Goal: Information Seeking & Learning: Find specific fact

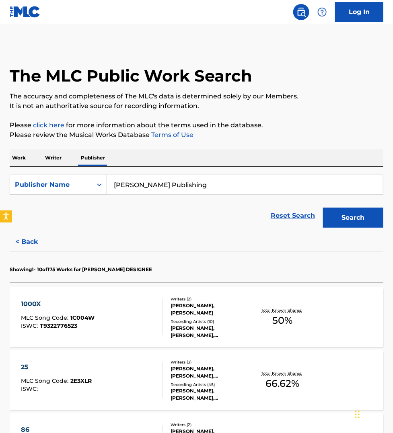
click at [17, 155] on p "Work" at bounding box center [19, 158] width 18 height 17
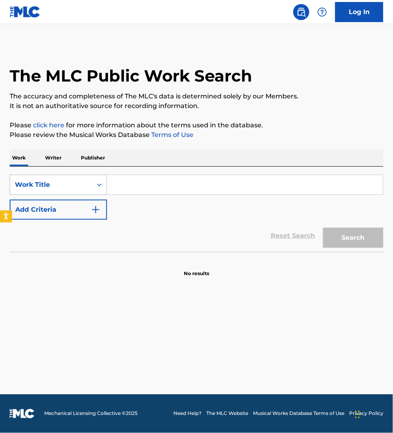
click at [35, 179] on div "Work Title" at bounding box center [51, 184] width 82 height 15
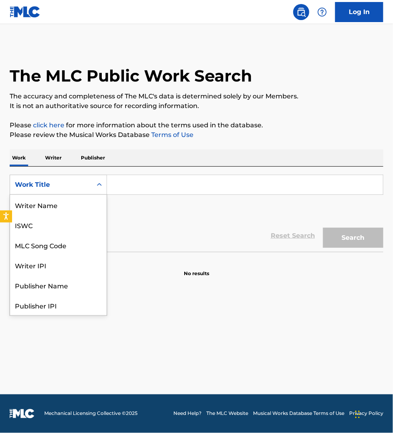
scroll to position [40, 0]
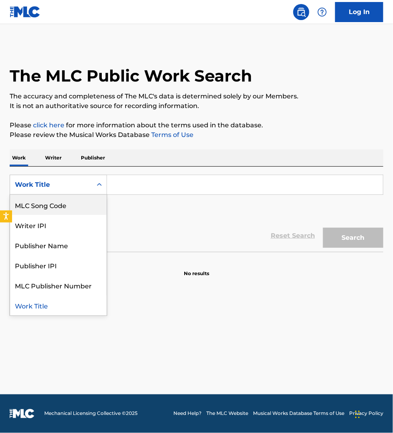
click at [45, 207] on div "MLC Song Code" at bounding box center [58, 205] width 96 height 20
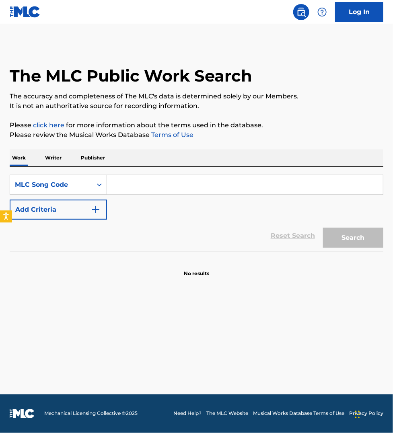
click at [131, 188] on input "Search Form" at bounding box center [245, 184] width 276 height 19
paste input "FE6HA0"
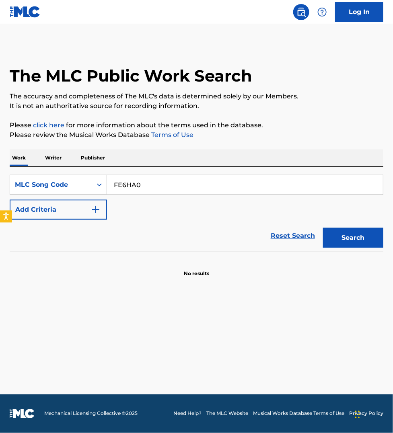
type input "FE6HA0"
click at [323, 228] on button "Search" at bounding box center [353, 238] width 60 height 20
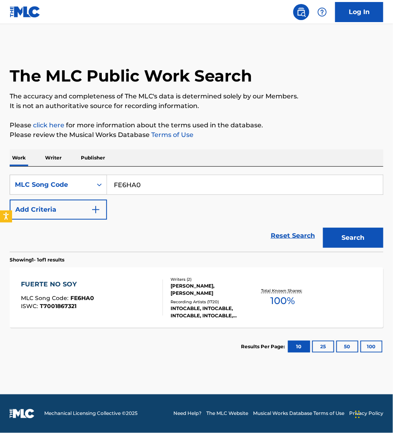
click at [111, 289] on div "FUERTE NO SOY MLC Song Code : FE6HA0 ISWC : T7001867321" at bounding box center [92, 298] width 142 height 36
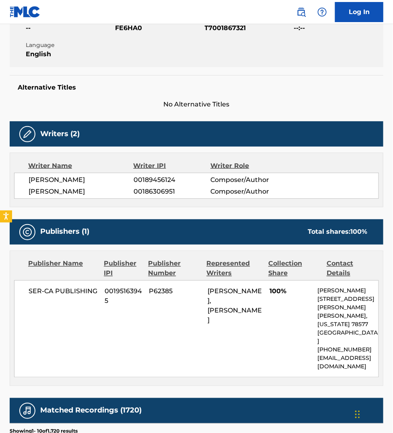
scroll to position [163, 0]
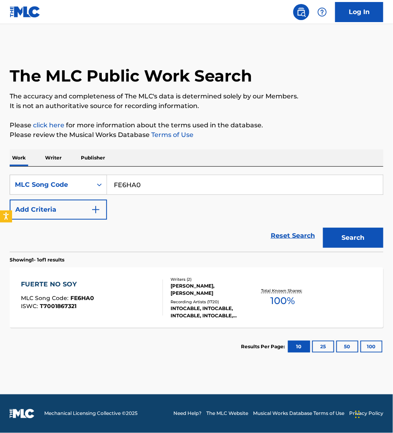
click at [143, 187] on input "FE6HA0" at bounding box center [245, 184] width 276 height 19
paste input "EC3IR9"
click at [323, 228] on button "Search" at bounding box center [353, 238] width 60 height 20
click at [141, 184] on input "EC3IR9" at bounding box center [245, 184] width 276 height 19
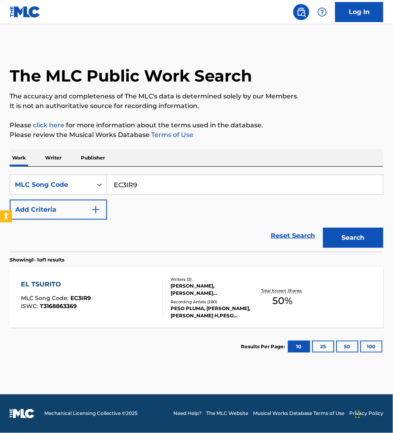
click at [141, 184] on input "EC3IR9" at bounding box center [245, 184] width 276 height 19
paste input "15JY"
type input "EC15JY"
click at [323, 228] on button "Search" at bounding box center [353, 238] width 60 height 20
click at [121, 287] on div "EL AMOR DE MI VIDA MLC Song Code : EC15JY ISWC : T9269058608" at bounding box center [92, 298] width 142 height 36
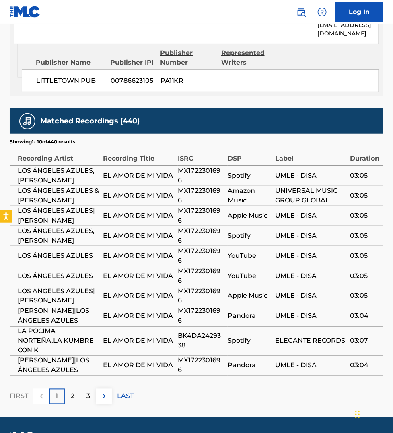
scroll to position [1821, 0]
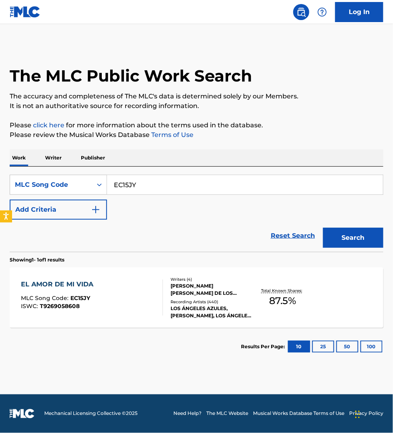
click at [173, 182] on input "EC15JY" at bounding box center [245, 184] width 276 height 19
paste input "C01786"
click at [323, 228] on button "Search" at bounding box center [353, 238] width 60 height 20
click at [151, 184] on input "C01786" at bounding box center [245, 184] width 276 height 19
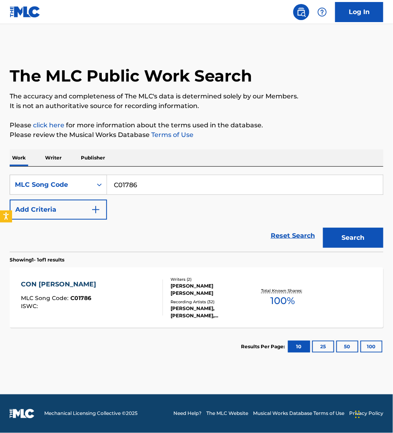
click at [151, 184] on input "C01786" at bounding box center [245, 184] width 276 height 19
paste input "N6420T"
type input "N6420T"
click at [323, 228] on button "Search" at bounding box center [353, 238] width 60 height 20
click at [156, 306] on div at bounding box center [159, 298] width 6 height 36
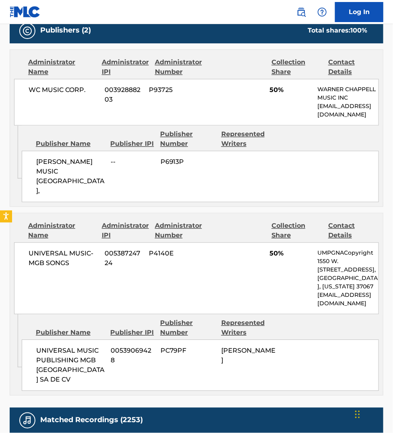
scroll to position [364, 0]
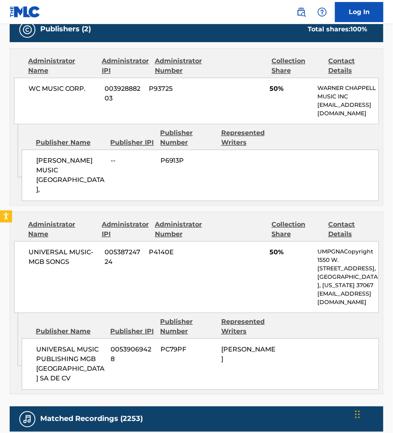
click at [242, 416] on div "Matched Recordings (2253)" at bounding box center [196, 419] width 373 height 25
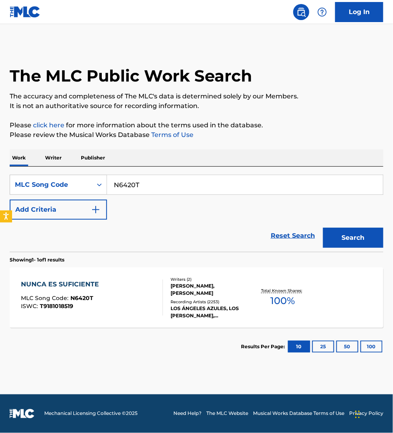
click at [149, 181] on input "N6420T" at bounding box center [245, 184] width 276 height 19
paste input "T0955A"
click at [323, 228] on button "Search" at bounding box center [353, 238] width 60 height 20
click at [150, 185] on input "T0955A" at bounding box center [245, 184] width 276 height 19
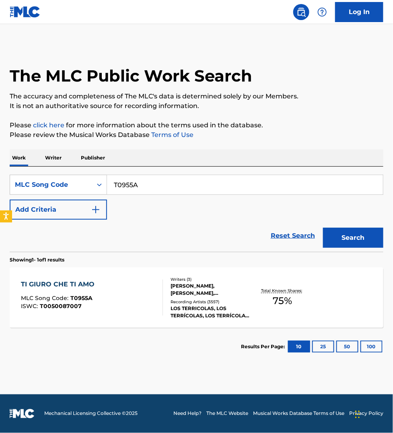
click at [150, 185] on input "T0955A" at bounding box center [245, 184] width 276 height 19
paste input "C18138"
type input "C18138"
click at [323, 228] on button "Search" at bounding box center [353, 238] width 60 height 20
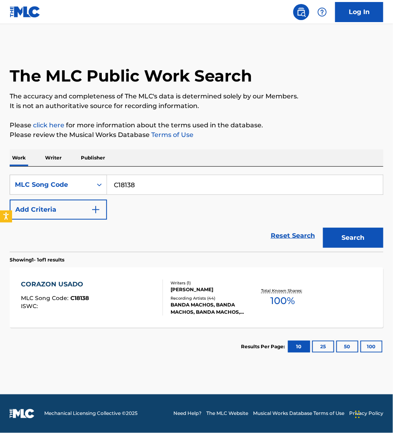
click at [117, 318] on div "CORAZON USADO MLC Song Code : C18138 ISWC : Writers ( 1 ) ENRIQUE FRANCO Record…" at bounding box center [196, 298] width 373 height 60
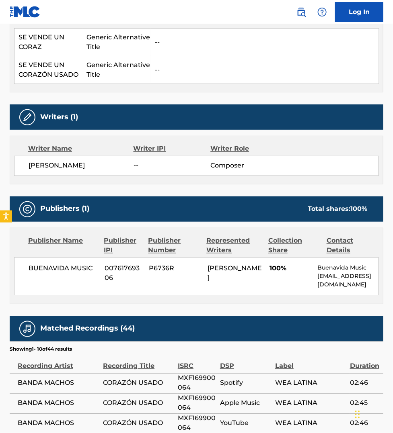
scroll to position [276, 0]
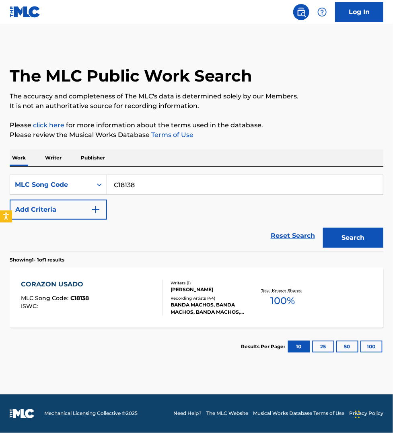
click at [150, 183] on input "C18138" at bounding box center [245, 184] width 276 height 19
paste input "L0663C"
type input "L0663C"
click at [323, 228] on button "Search" at bounding box center [353, 238] width 60 height 20
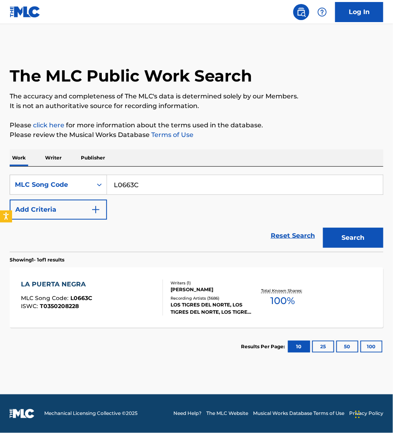
click at [128, 294] on div "LA PUERTA NEGRA MLC Song Code : L0663C ISWC : T0350208228" at bounding box center [92, 298] width 142 height 36
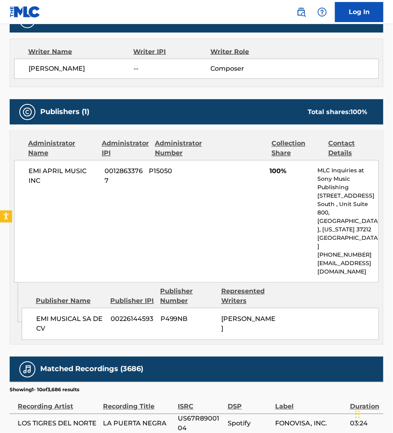
scroll to position [276, 0]
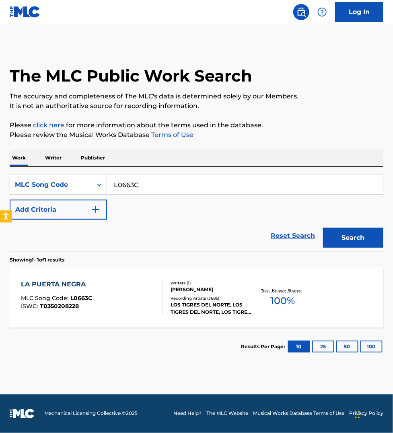
click at [139, 183] on input "L0663C" at bounding box center [245, 184] width 276 height 19
paste input "G3932A"
type input "G3932A"
click at [323, 228] on button "Search" at bounding box center [353, 238] width 60 height 20
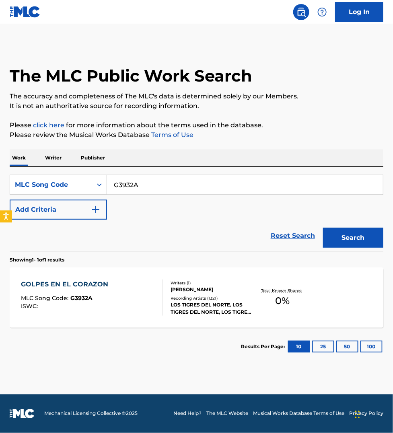
click at [136, 299] on div "GOLPES EN EL CORAZON MLC Song Code : G3932A ISWC :" at bounding box center [92, 298] width 142 height 36
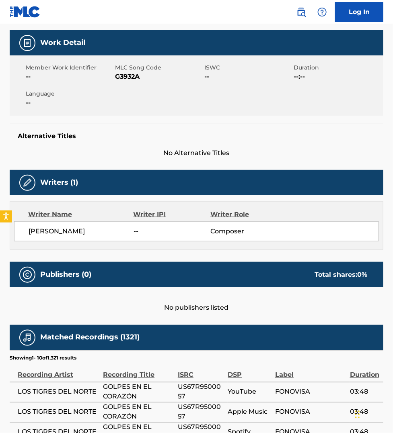
scroll to position [88, 0]
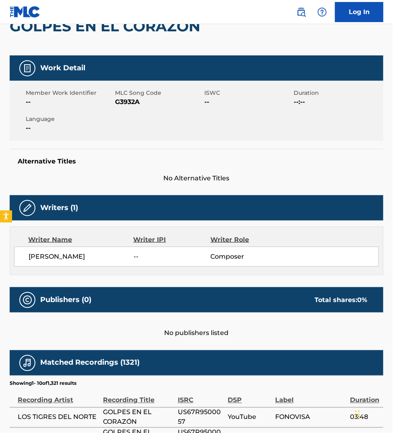
click at [189, 409] on span "US67R9500057" at bounding box center [201, 417] width 46 height 19
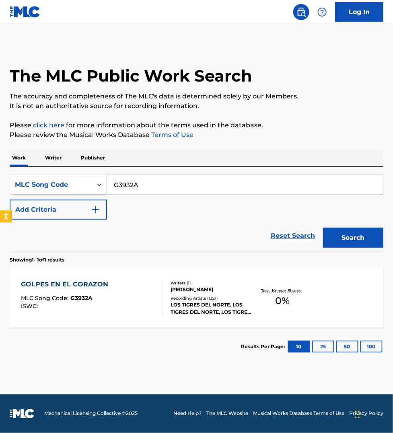
click at [137, 189] on input "G3932A" at bounding box center [245, 184] width 276 height 19
paste input "J21095"
type input "J21095"
click at [323, 228] on button "Search" at bounding box center [353, 238] width 60 height 20
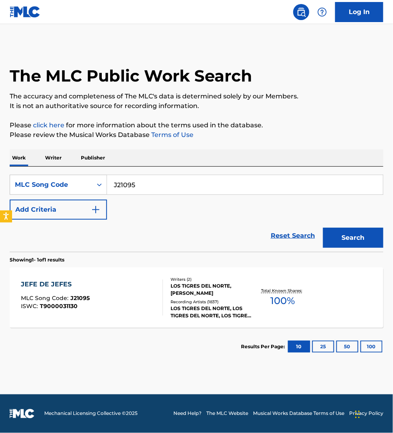
click at [141, 280] on div "JEFE DE JEFES MLC Song Code : J21095 ISWC : T9000031130" at bounding box center [92, 298] width 142 height 36
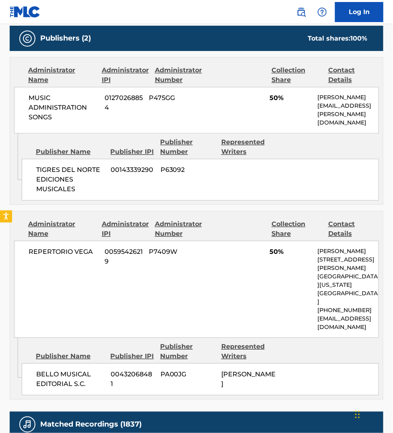
scroll to position [402, 0]
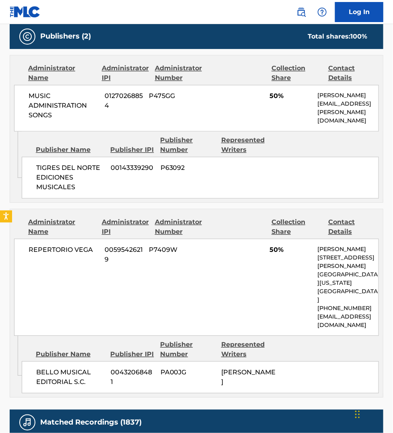
drag, startPoint x: 244, startPoint y: 414, endPoint x: 235, endPoint y: 402, distance: 14.6
click at [244, 414] on div "Matched Recordings (1837)" at bounding box center [196, 422] width 373 height 25
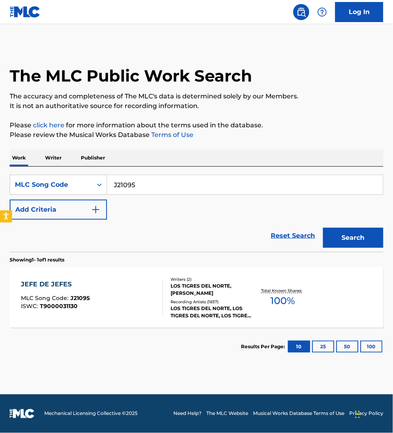
click at [147, 181] on input "J21095" at bounding box center [245, 184] width 276 height 19
paste input "E4647K"
type input "E4647K"
click at [323, 228] on button "Search" at bounding box center [353, 238] width 60 height 20
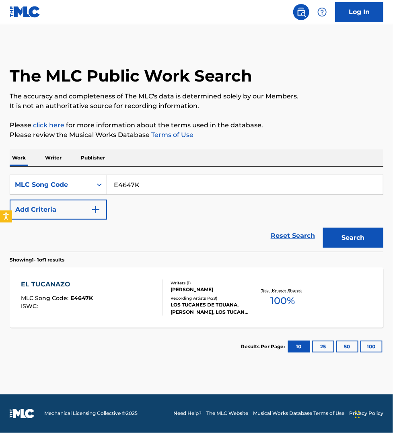
click at [152, 299] on div "EL TUCANAZO MLC Song Code : E4647K ISWC :" at bounding box center [92, 298] width 142 height 36
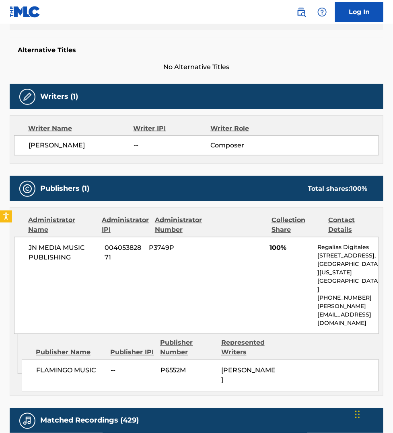
scroll to position [213, 0]
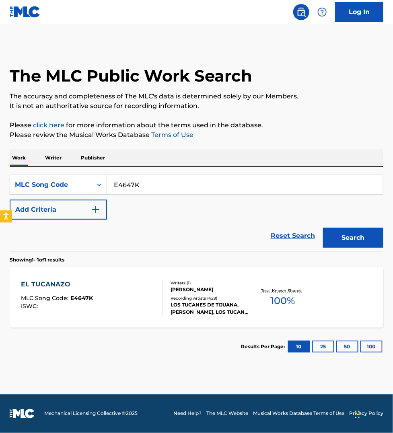
click at [147, 181] on input "E4647K" at bounding box center [245, 184] width 276 height 19
paste input "L73039"
type input "L73039"
click at [323, 228] on button "Search" at bounding box center [353, 238] width 60 height 20
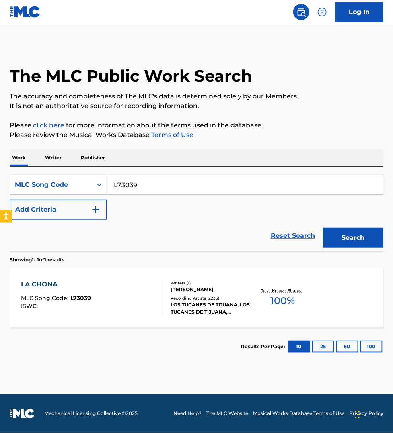
click at [134, 302] on div "LA CHONA MLC Song Code : L73039 ISWC :" at bounding box center [92, 298] width 142 height 36
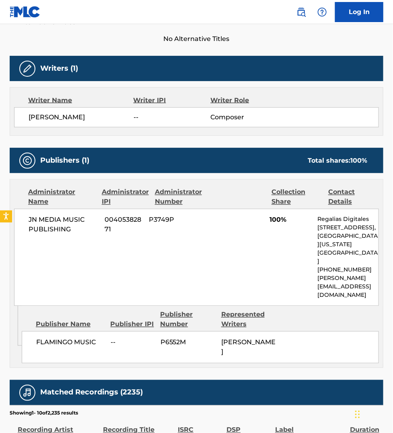
scroll to position [238, 0]
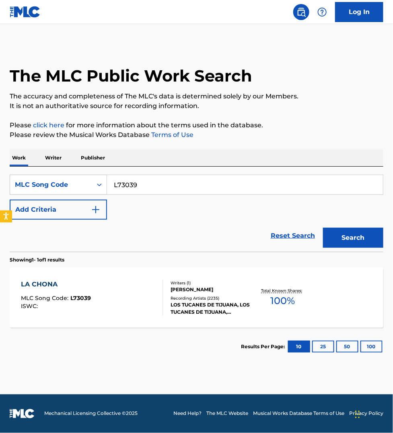
click at [131, 182] on input "L73039" at bounding box center [245, 184] width 276 height 19
paste input "S61461"
type input "S61461"
click at [323, 228] on button "Search" at bounding box center [353, 238] width 60 height 20
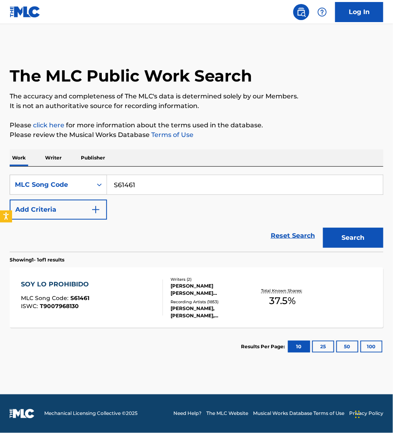
click at [138, 307] on div "SOY LO PROHIBIDO MLC Song Code : S61461 ISWC : T9007968130" at bounding box center [92, 298] width 142 height 36
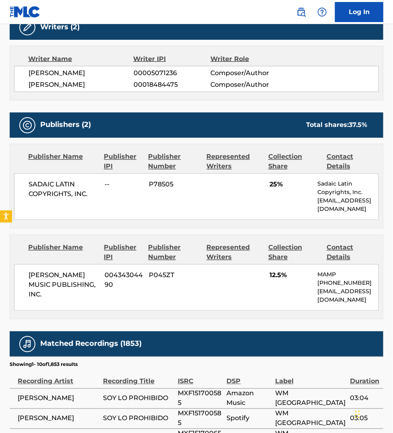
scroll to position [289, 0]
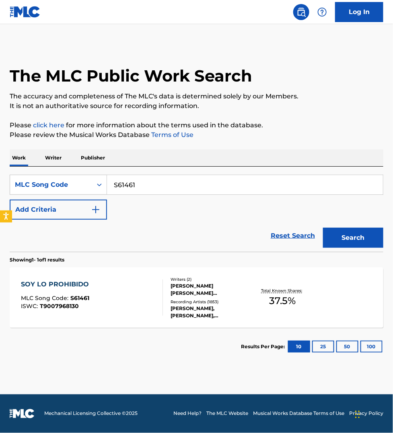
click at [144, 183] on input "S61461" at bounding box center [245, 184] width 276 height 19
paste input "L01660"
type input "L01660"
click at [323, 228] on button "Search" at bounding box center [353, 238] width 60 height 20
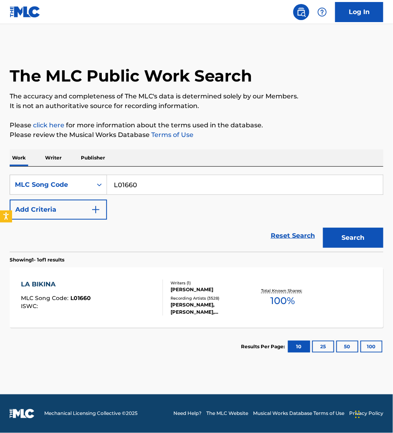
click at [135, 303] on div "LA BIKINA MLC Song Code : L01660 ISWC :" at bounding box center [92, 298] width 142 height 36
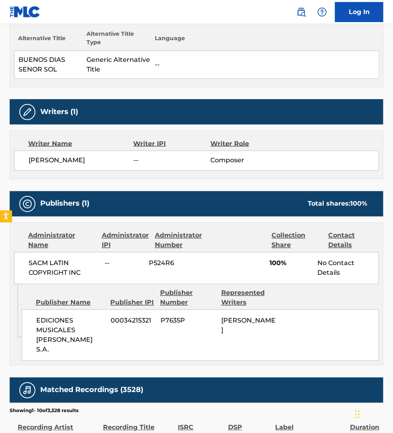
scroll to position [238, 0]
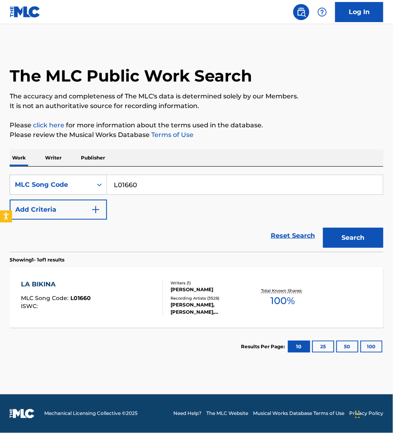
click at [140, 180] on input "L01660" at bounding box center [245, 184] width 276 height 19
paste input "E3045"
type input "E30450"
click at [323, 228] on button "Search" at bounding box center [353, 238] width 60 height 20
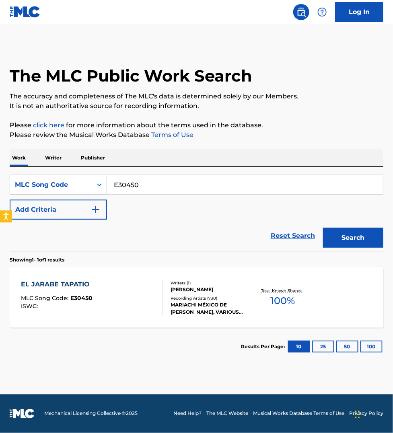
click at [131, 285] on div "EL JARABE TAPATIO MLC Song Code : E30450 ISWC :" at bounding box center [92, 298] width 142 height 36
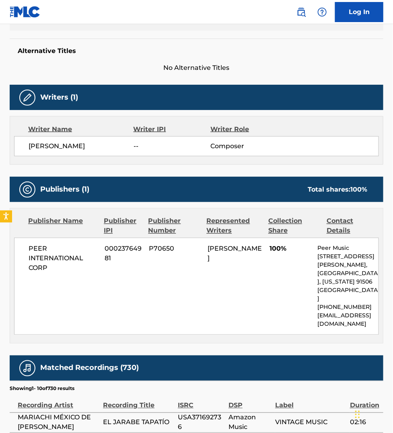
scroll to position [201, 0]
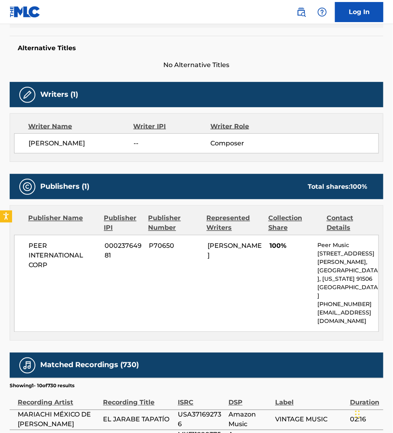
click at [265, 413] on span "Amazon Music" at bounding box center [249, 419] width 43 height 19
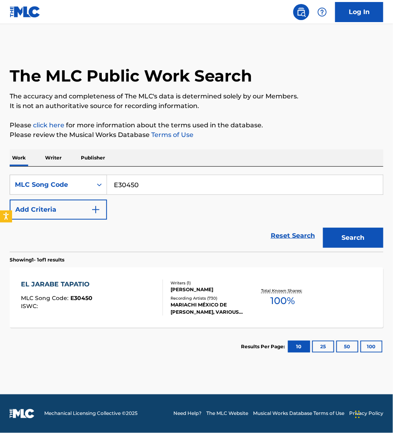
click at [149, 182] on input "E30450" at bounding box center [245, 184] width 276 height 19
paste input "S02209"
type input "S02209"
click at [323, 228] on button "Search" at bounding box center [353, 238] width 60 height 20
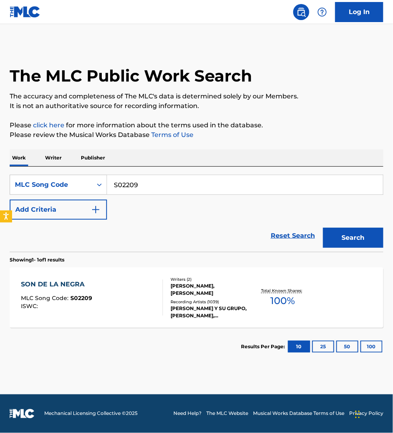
click at [135, 308] on div "SON DE LA NEGRA MLC Song Code : S02209 ISWC :" at bounding box center [92, 298] width 142 height 36
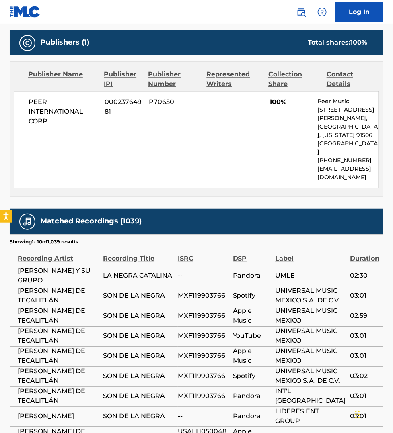
scroll to position [364, 0]
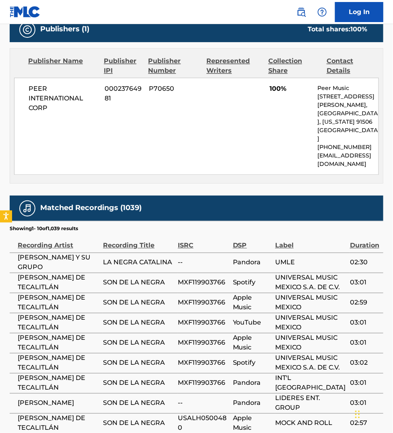
click at [166, 414] on td "SON DE LA NEGRA" at bounding box center [140, 424] width 75 height 20
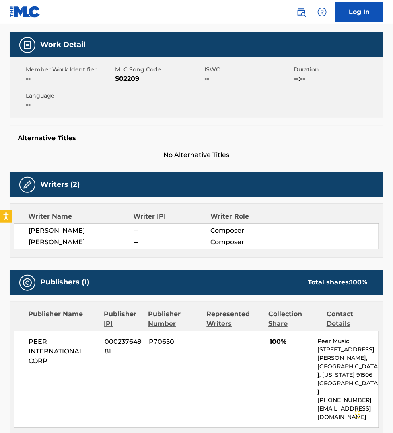
scroll to position [100, 0]
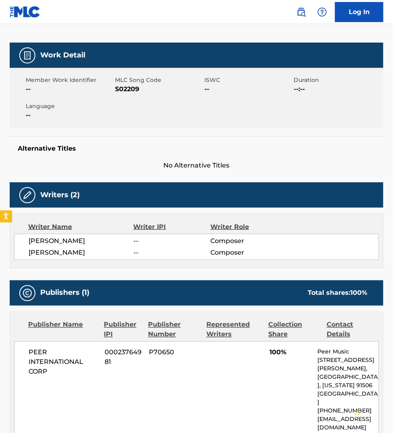
click at [123, 83] on span "MLC Song Code" at bounding box center [158, 80] width 87 height 8
click at [121, 93] on span "S02209" at bounding box center [158, 89] width 87 height 10
click at [123, 90] on span "S02209" at bounding box center [158, 89] width 87 height 10
copy span "S02209"
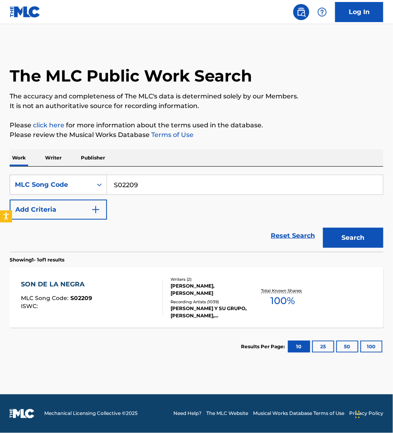
click at [139, 188] on input "S02209" at bounding box center [245, 184] width 276 height 19
paste input "CC562U"
type input "CC562U"
click at [323, 228] on button "Search" at bounding box center [353, 238] width 60 height 20
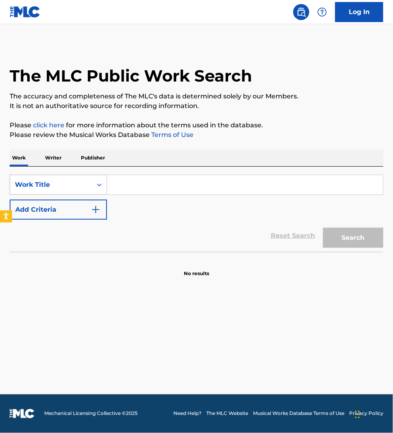
click at [45, 184] on div "Work Title" at bounding box center [51, 185] width 72 height 10
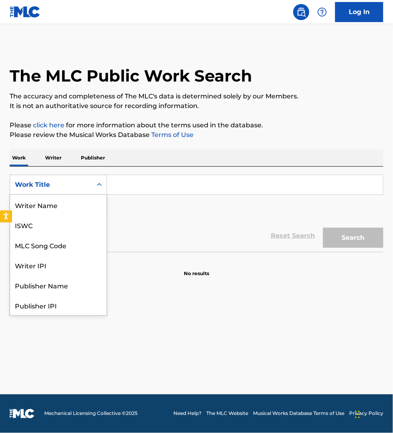
scroll to position [40, 0]
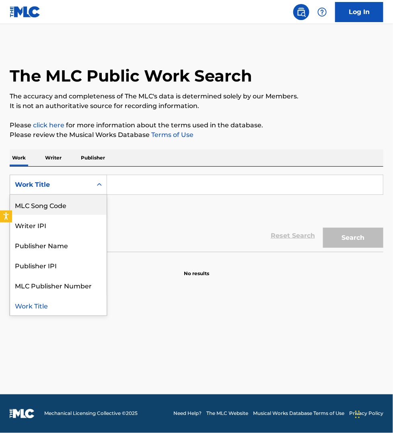
click at [45, 203] on div "MLC Song Code" at bounding box center [58, 205] width 96 height 20
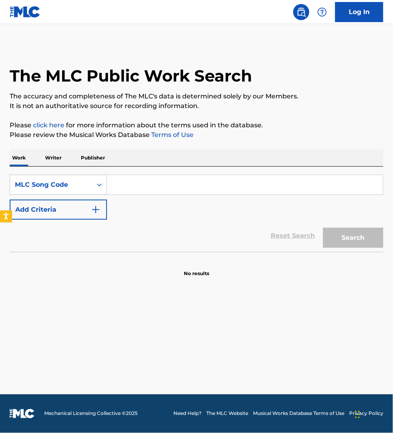
click at [137, 191] on input "Search Form" at bounding box center [245, 184] width 276 height 19
paste input "TA9EHY"
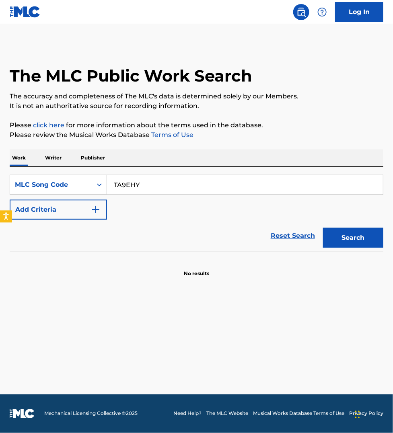
type input "TA9EHY"
click at [323, 228] on button "Search" at bounding box center [353, 238] width 60 height 20
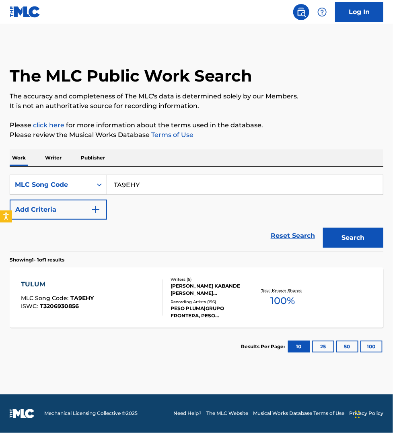
click at [127, 296] on div "TULUM MLC Song Code : TA9EHY ISWC : T3206930856" at bounding box center [92, 298] width 142 height 36
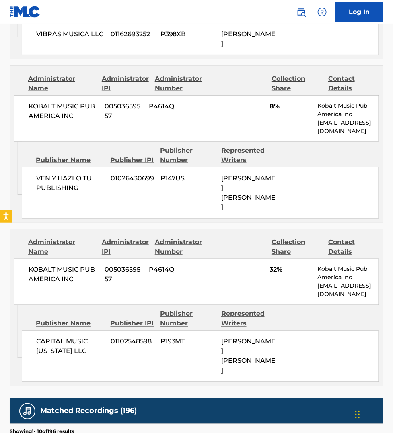
scroll to position [917, 0]
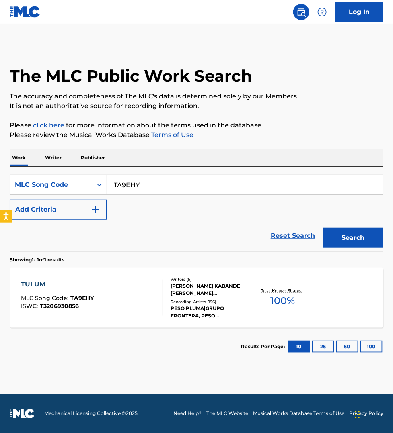
click at [141, 181] on input "TA9EHY" at bounding box center [245, 184] width 276 height 19
paste input "A04696"
type input "A04696"
click at [323, 228] on button "Search" at bounding box center [353, 238] width 60 height 20
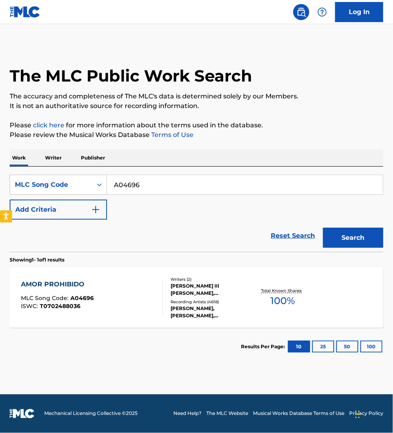
click at [142, 293] on div "AMOR PROHIBIDO MLC Song Code : A04696 ISWC : T0702488036" at bounding box center [92, 298] width 142 height 36
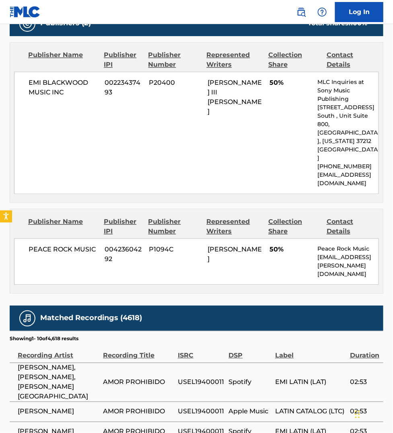
scroll to position [389, 0]
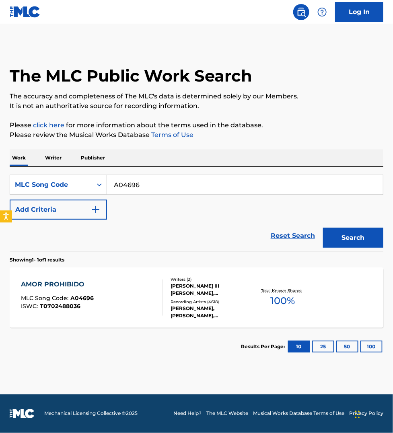
click at [151, 182] on input "A04696" at bounding box center [245, 184] width 276 height 19
paste input "E03941"
type input "E03941"
click at [323, 228] on button "Search" at bounding box center [353, 238] width 60 height 20
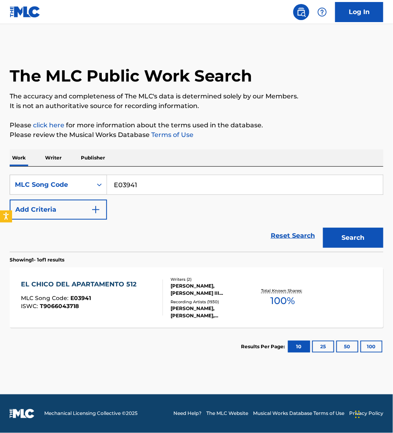
click at [141, 286] on div "EL CHICO DEL APARTAMENTO 512 MLC Song Code : E03941 ISWC : T9066043718" at bounding box center [92, 298] width 142 height 36
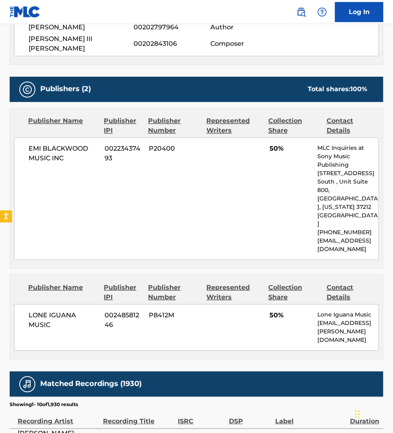
scroll to position [389, 0]
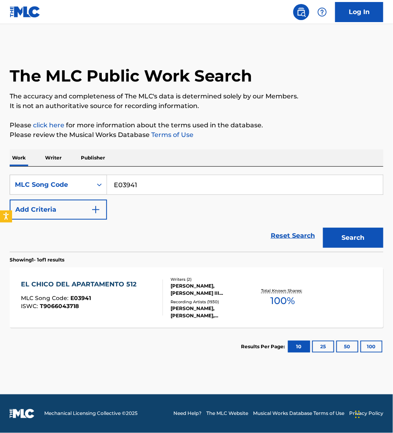
click at [154, 185] on input "E03941" at bounding box center [245, 184] width 276 height 19
paste input "S10807"
type input "S10807"
click at [323, 228] on button "Search" at bounding box center [353, 238] width 60 height 20
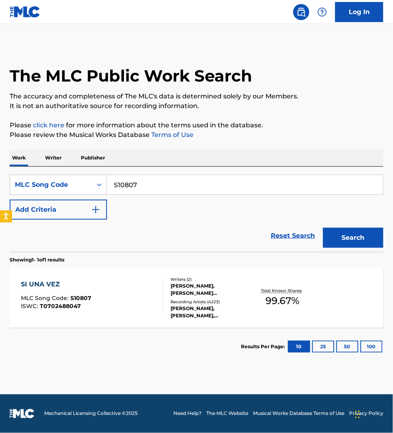
click at [148, 288] on div "SI UNA VEZ MLC Song Code : S10807 ISWC : T0702488047" at bounding box center [92, 298] width 142 height 36
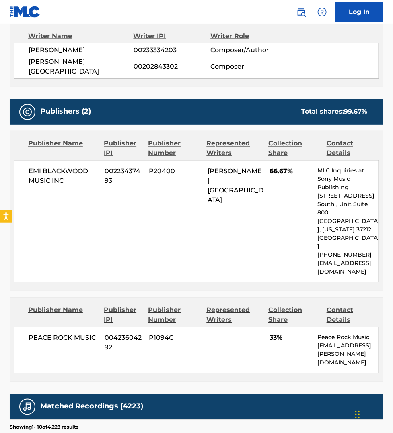
scroll to position [201, 0]
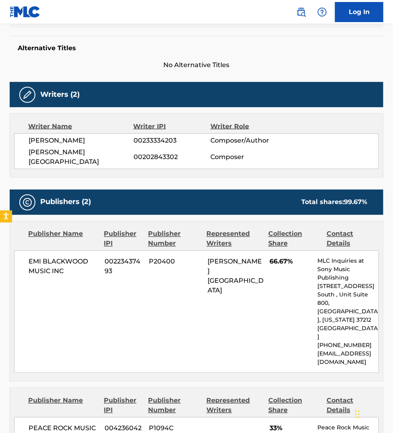
click at [254, 418] on div "PEACE ROCK MUSIC 00423604292 P1094C 33% Peace Rock Music ellenjburke@cox.net" at bounding box center [196, 441] width 365 height 47
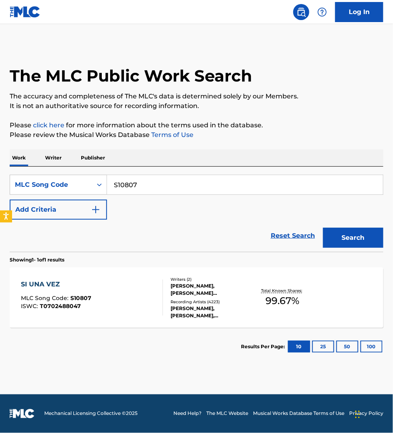
click at [147, 183] on input "S10807" at bounding box center [245, 184] width 276 height 19
paste input "A09425"
type input "A09425"
click at [323, 228] on button "Search" at bounding box center [353, 238] width 60 height 20
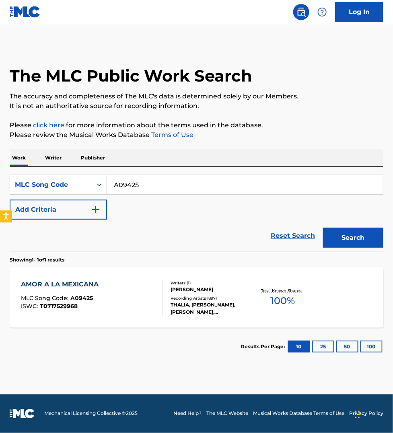
click at [145, 292] on div "AMOR A LA MEXICANA MLC Song Code : A09425 ISWC : T0717529968" at bounding box center [92, 298] width 142 height 36
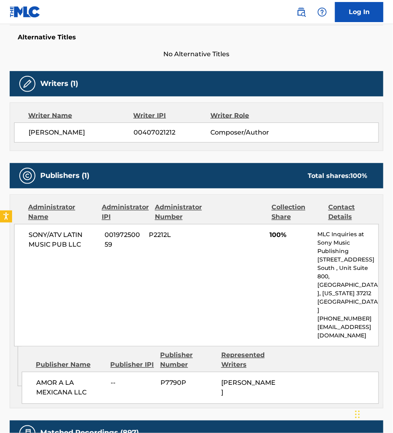
scroll to position [213, 0]
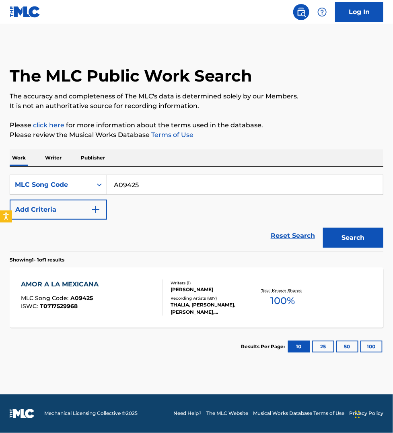
click at [150, 188] on input "A09425" at bounding box center [245, 184] width 276 height 19
paste input "E2482T"
type input "E2482T"
click at [323, 228] on button "Search" at bounding box center [353, 238] width 60 height 20
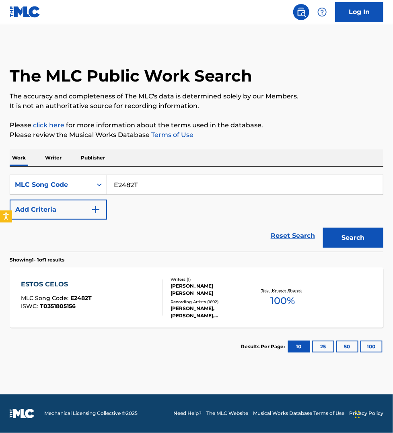
click at [123, 296] on div "ESTOS CELOS MLC Song Code : E2482T ISWC : T0351805156" at bounding box center [92, 298] width 142 height 36
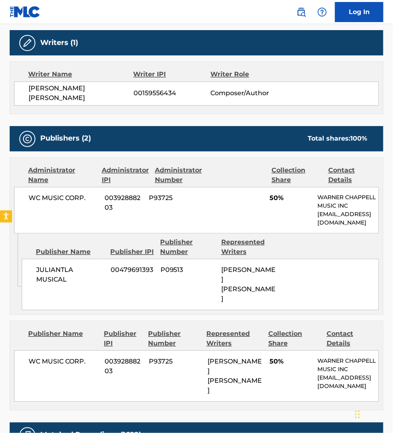
scroll to position [465, 0]
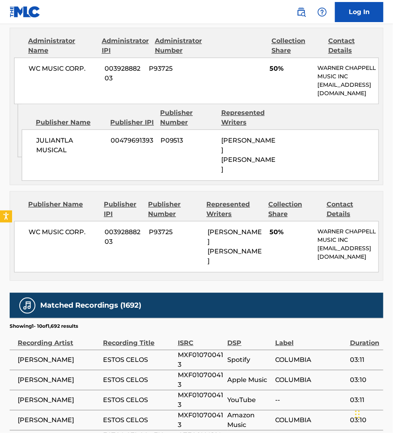
click at [268, 412] on span "Amazon Music" at bounding box center [250, 420] width 44 height 19
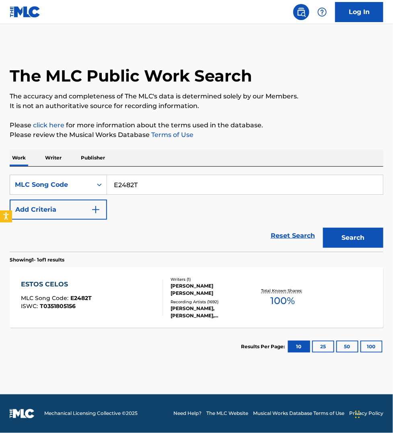
click at [150, 189] on input "E2482T" at bounding box center [245, 184] width 276 height 19
paste input "LA6L3Q"
type input "LA6L3Q"
click at [323, 228] on button "Search" at bounding box center [353, 238] width 60 height 20
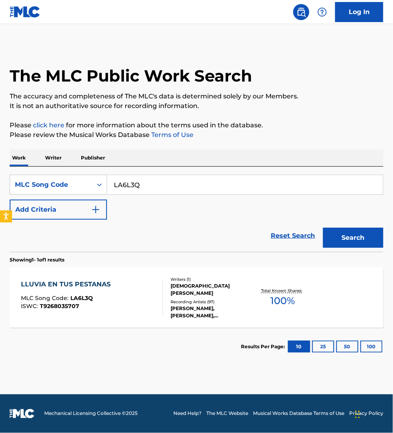
click at [146, 275] on div "LLUVIA EN TUS PESTANAS MLC Song Code : LA6L3Q ISWC : T9268035707 Writers ( 1 ) …" at bounding box center [196, 298] width 373 height 60
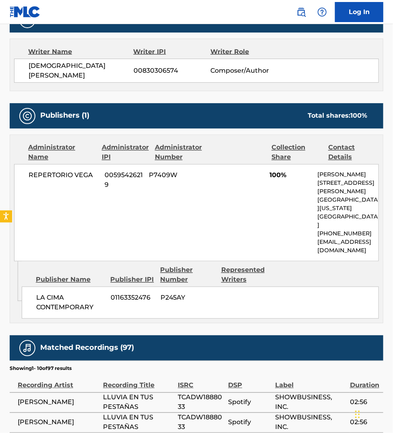
scroll to position [276, 0]
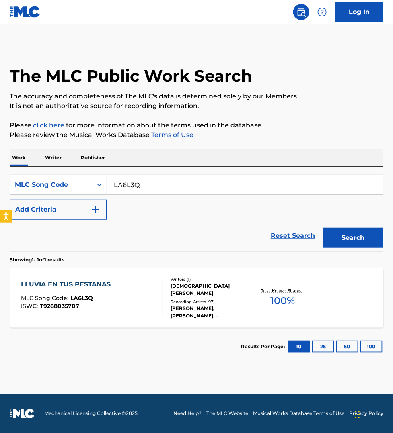
click at [141, 178] on input "LA6L3Q" at bounding box center [245, 184] width 276 height 19
paste input "FI1107"
type input "FI1107"
click at [323, 228] on button "Search" at bounding box center [353, 238] width 60 height 20
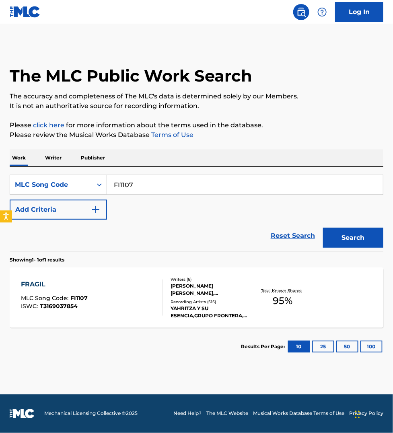
click at [133, 303] on div "FRAGIL MLC Song Code : FI1107 ISWC : T3169037854" at bounding box center [92, 298] width 142 height 36
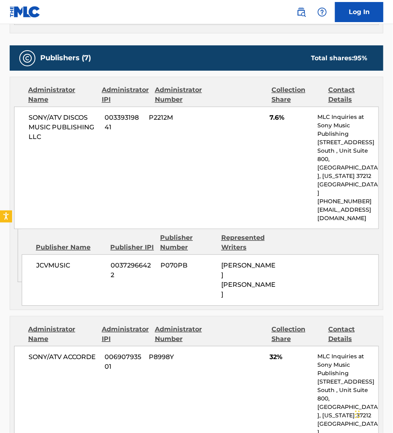
scroll to position [414, 0]
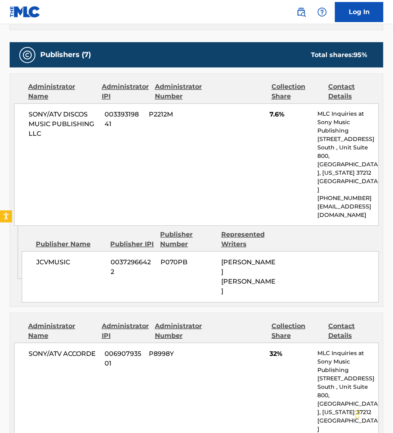
click at [88, 413] on div "SONY/ATV ACCORDE 00690793501 P8998Y 32% MLC Inquiries at Sony Music Publishing …" at bounding box center [196, 404] width 365 height 123
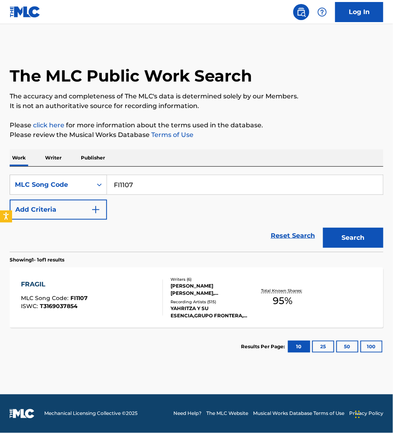
click at [152, 190] on input "FI1107" at bounding box center [245, 184] width 276 height 19
paste input "QB03W3"
type input "QB03W3"
click at [323, 228] on button "Search" at bounding box center [353, 238] width 60 height 20
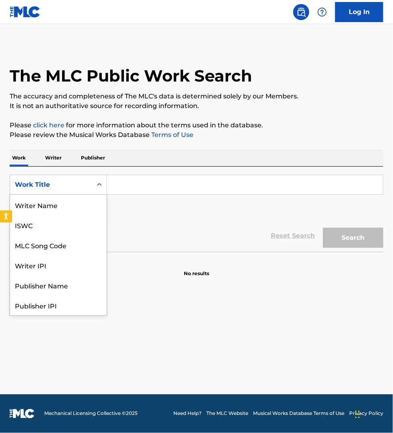
click at [37, 187] on div "Work Title" at bounding box center [51, 185] width 72 height 10
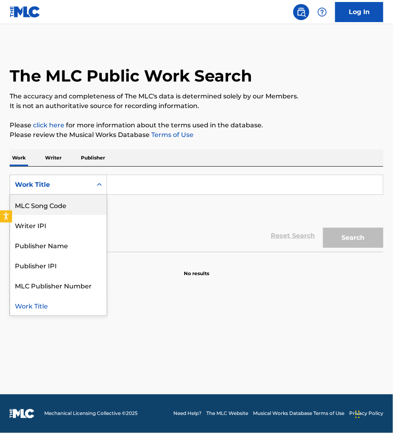
click at [37, 207] on div "MLC Song Code" at bounding box center [58, 205] width 96 height 20
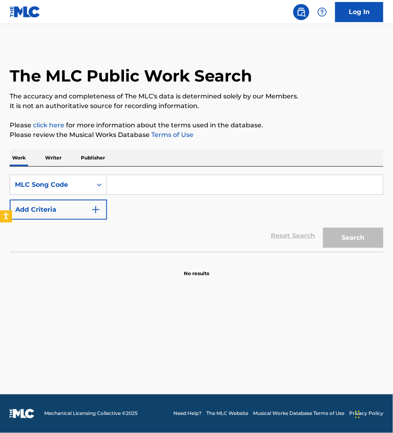
click at [123, 190] on input "Search Form" at bounding box center [245, 184] width 276 height 19
paste input "LF0Q7K"
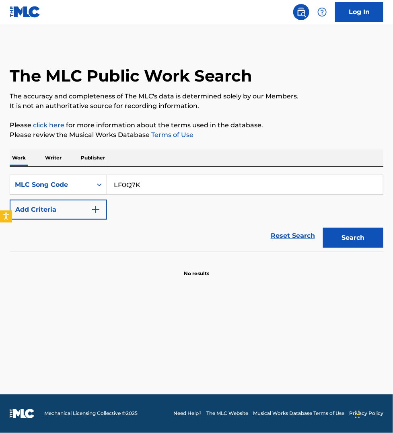
type input "LF0Q7K"
click at [323, 228] on button "Search" at bounding box center [353, 238] width 60 height 20
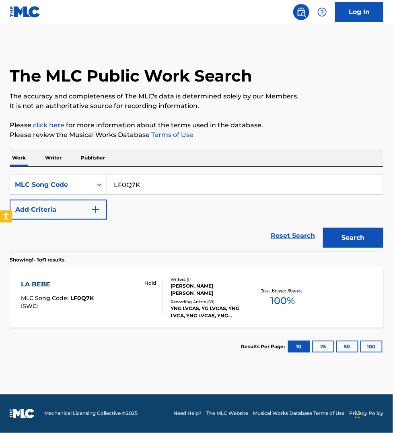
click at [129, 277] on div "LA BEBE MLC Song Code : LF0Q7K ISWC : Hold Writers ( 1 ) [PERSON_NAME] [PERSON_…" at bounding box center [196, 298] width 373 height 60
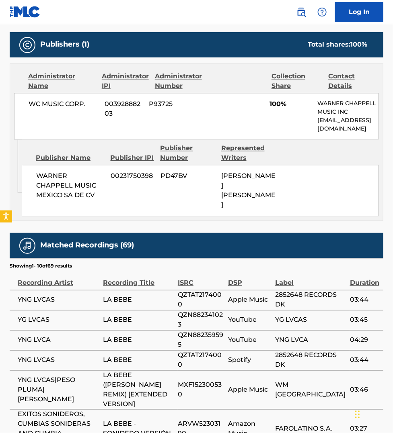
scroll to position [352, 0]
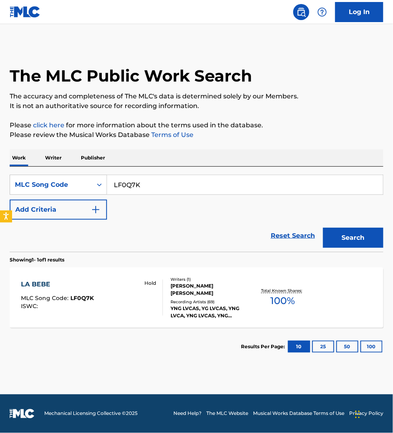
click at [143, 190] on input "LF0Q7K" at bounding box center [245, 184] width 276 height 19
paste input "X3135B"
type input "X3135B"
click at [323, 228] on button "Search" at bounding box center [353, 238] width 60 height 20
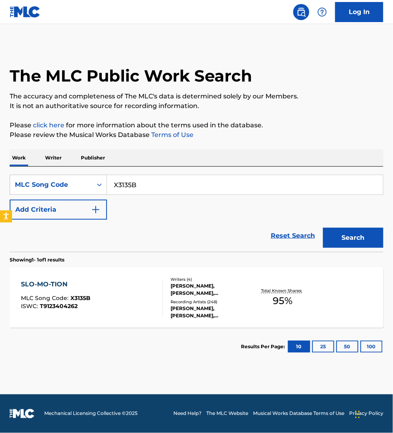
click at [130, 294] on div "SLO-MO-TION MLC Song Code : X3135B ISWC : T9123404262" at bounding box center [92, 298] width 142 height 36
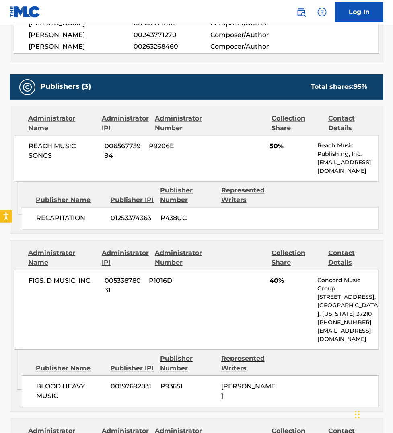
scroll to position [326, 0]
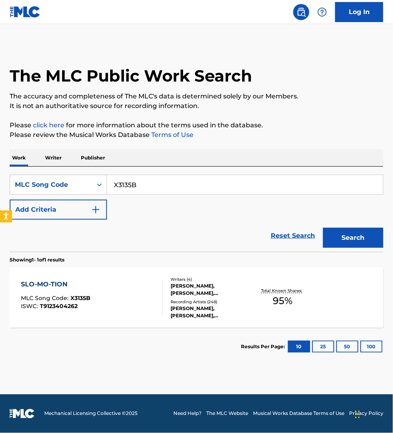
click at [92, 154] on p "Publisher" at bounding box center [92, 158] width 29 height 17
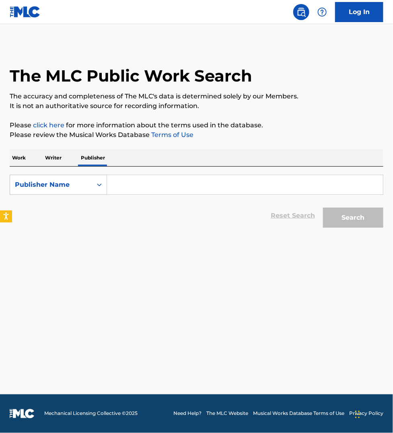
click at [137, 190] on input "Search Form" at bounding box center [245, 184] width 276 height 19
paste input "BEGGARS BANQUET MUSIC LTD / EMI"
click at [323, 208] on button "Search" at bounding box center [353, 218] width 60 height 20
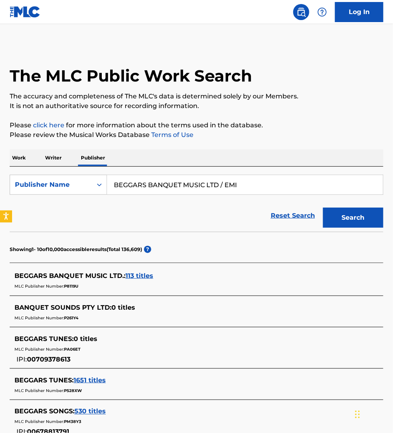
click at [261, 185] on input "BEGGARS BANQUET MUSIC LTD / EMI" at bounding box center [245, 184] width 276 height 19
paste input "WARNER"
type input "BEGGARS BANQUET MUSIC LTD / WARNER"
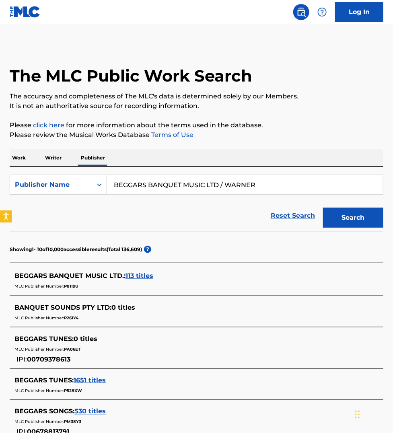
click at [323, 208] on button "Search" at bounding box center [353, 218] width 60 height 20
click at [141, 273] on span "113 titles" at bounding box center [139, 276] width 28 height 8
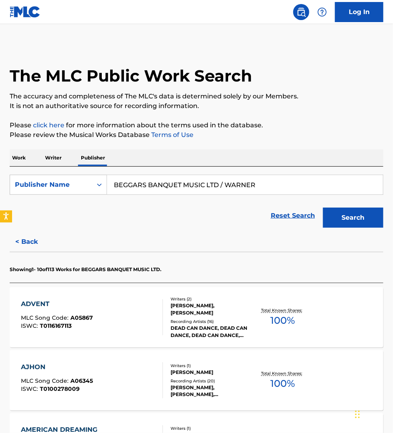
click at [141, 312] on div "ADVENT MLC Song Code : A05867 ISWC : T0116167113" at bounding box center [92, 317] width 142 height 36
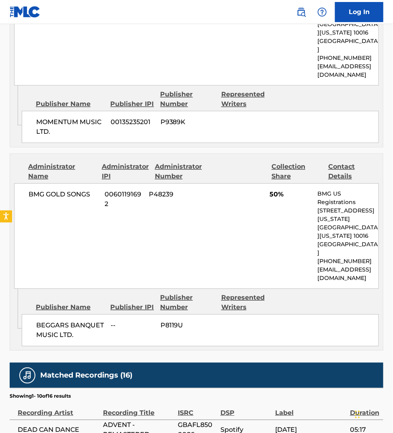
scroll to position [465, 0]
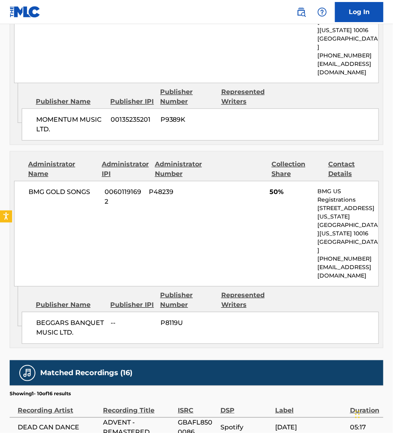
click at [3, 367] on div "< Back to public search results Copy work link ADVENT Work Detail Member Work I…" at bounding box center [196, 114] width 393 height 1068
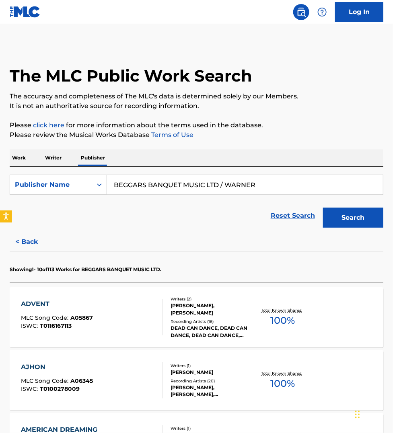
drag, startPoint x: 218, startPoint y: 186, endPoint x: 290, endPoint y: 186, distance: 72.0
click at [290, 186] on input "BEGGARS BANQUET MUSIC LTD / WARNER" at bounding box center [245, 184] width 276 height 19
type input "BEGGARS BANQUET MUSIC LTD"
click at [323, 208] on button "Search" at bounding box center [353, 218] width 60 height 20
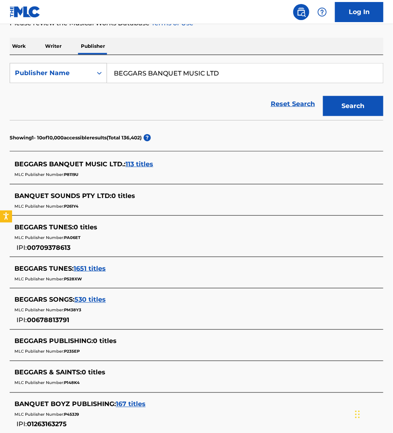
scroll to position [113, 0]
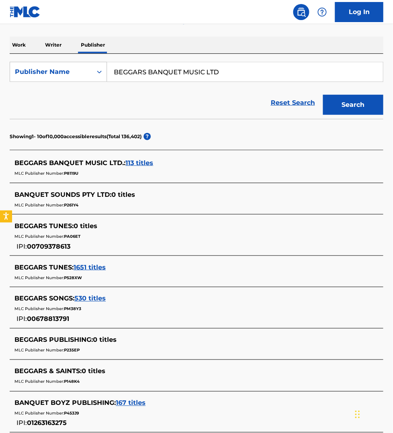
click at [97, 268] on div "BEGGARS TUNES : 1651 titles MLC Publisher Number: P528XW" at bounding box center [185, 273] width 343 height 21
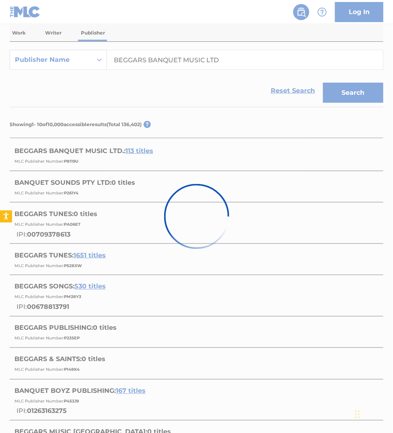
scroll to position [125, 0]
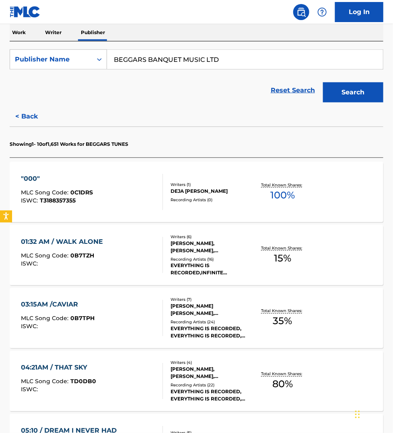
click at [129, 206] on div ""000" MLC Song Code : 0C1DRS ISWC : T3188357355" at bounding box center [92, 192] width 142 height 36
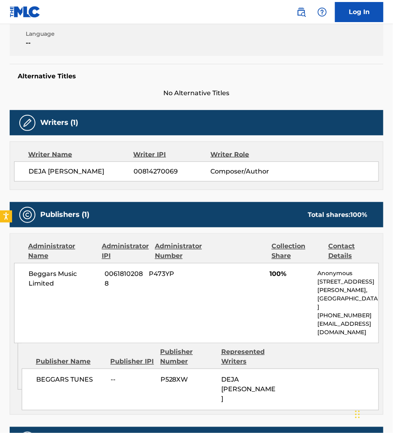
scroll to position [176, 0]
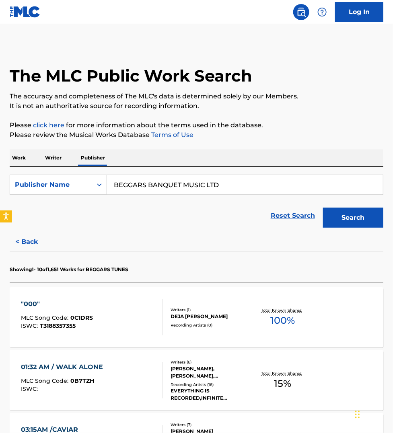
click at [21, 154] on p "Work" at bounding box center [19, 158] width 18 height 17
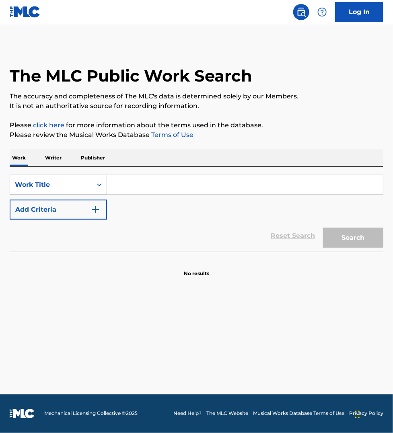
click at [35, 189] on div "Work Title" at bounding box center [51, 185] width 72 height 10
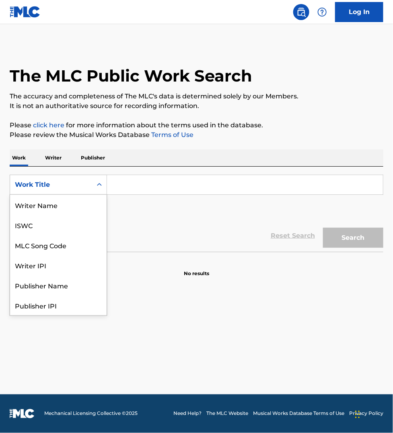
scroll to position [40, 0]
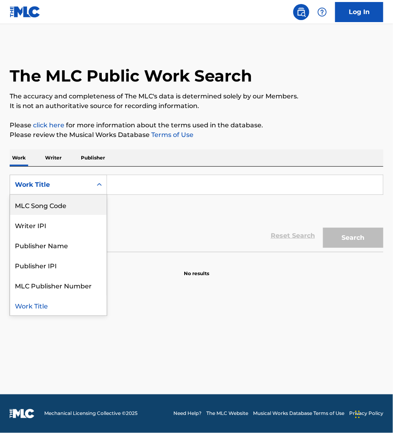
click at [41, 206] on div "MLC Song Code" at bounding box center [58, 205] width 96 height 20
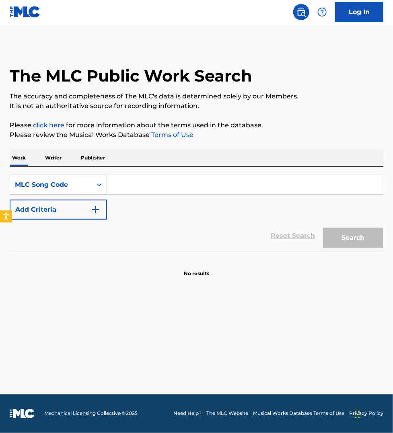
click at [123, 185] on input "Search Form" at bounding box center [245, 184] width 276 height 19
paste input "BB6Q0A"
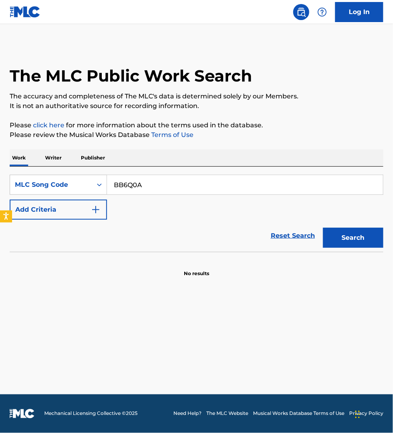
type input "BB6Q0A"
click at [323, 228] on button "Search" at bounding box center [353, 238] width 60 height 20
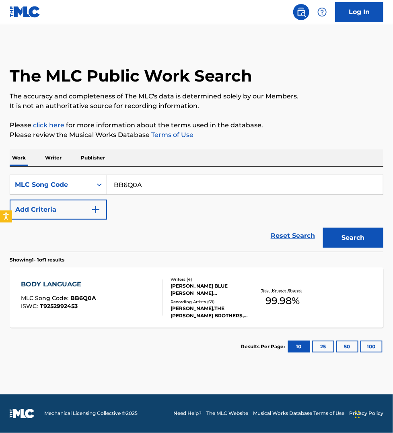
click at [131, 297] on div "BODY LANGUAGE MLC Song Code : BB6Q0A ISWC : T9252992453" at bounding box center [92, 298] width 142 height 36
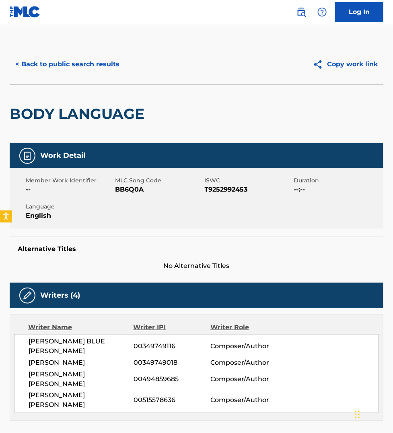
click at [127, 190] on span "BB6Q0A" at bounding box center [158, 190] width 87 height 10
copy span "BB6Q0A"
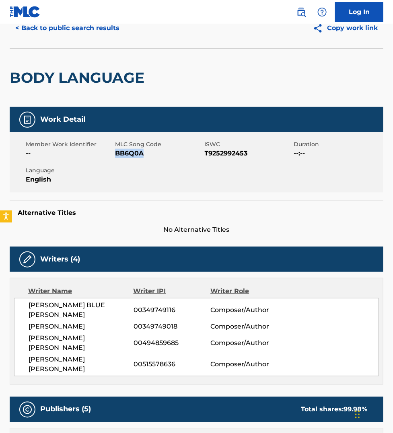
scroll to position [37, 0]
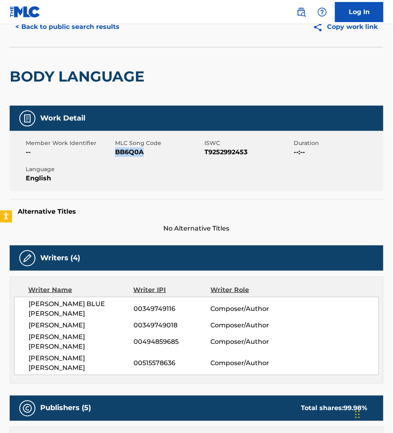
click at [72, 27] on button "< Back to public search results" at bounding box center [67, 27] width 115 height 20
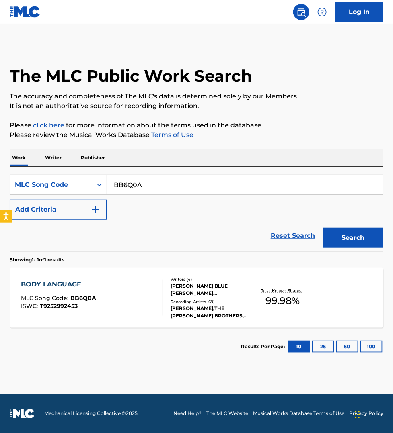
click at [98, 161] on p "Publisher" at bounding box center [92, 158] width 29 height 17
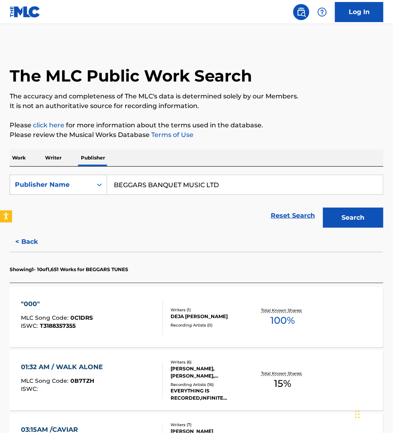
click at [206, 189] on input "BEGGARS BANQUET MUSIC LTD" at bounding box center [245, 184] width 276 height 19
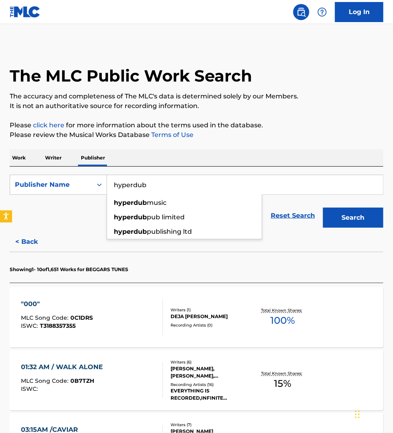
type input "hyperdub"
click at [345, 219] on button "Search" at bounding box center [353, 218] width 60 height 20
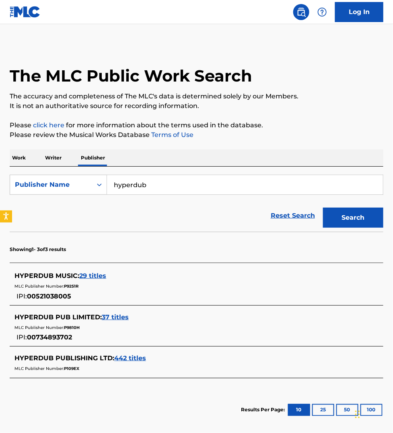
click at [94, 275] on span "29 titles" at bounding box center [92, 276] width 27 height 8
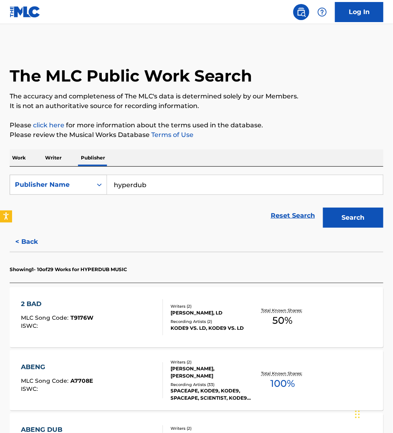
click at [141, 376] on div "ABENG MLC Song Code : A7708E ISWC :" at bounding box center [92, 381] width 142 height 36
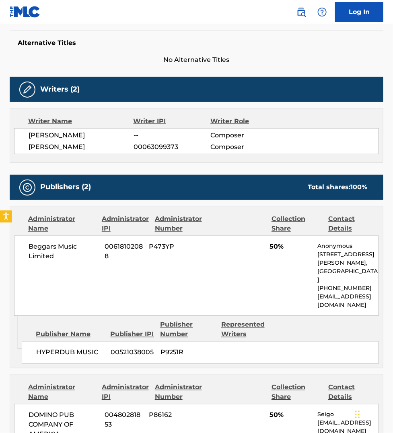
scroll to position [251, 0]
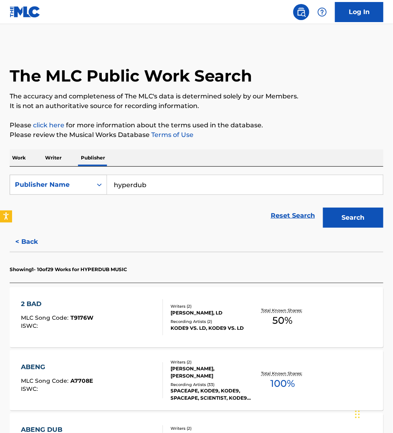
click at [353, 218] on button "Search" at bounding box center [353, 218] width 60 height 20
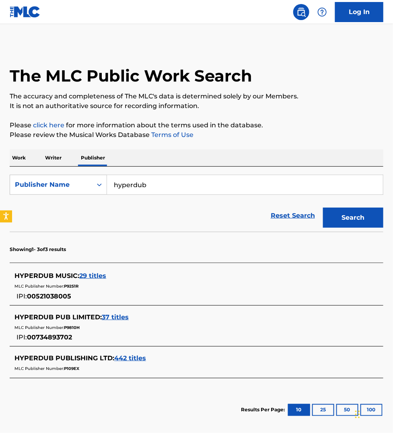
click at [112, 318] on span "37 titles" at bounding box center [115, 318] width 27 height 8
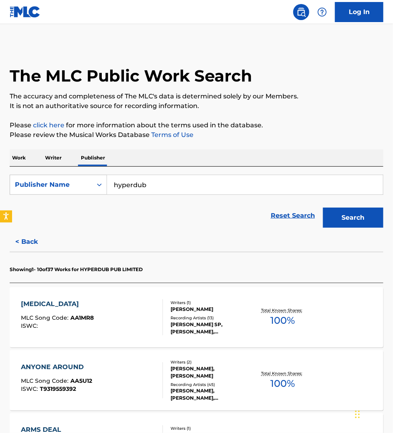
click at [134, 330] on div "[MEDICAL_DATA] MLC Song Code : AA1MR8 ISWC :" at bounding box center [92, 317] width 142 height 36
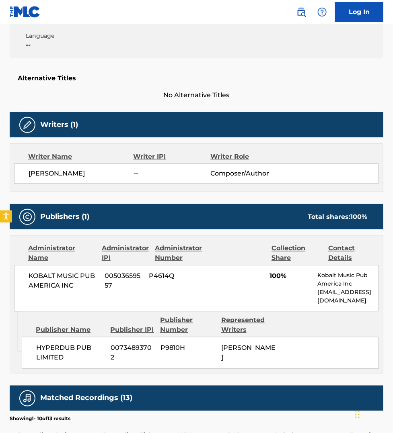
scroll to position [176, 0]
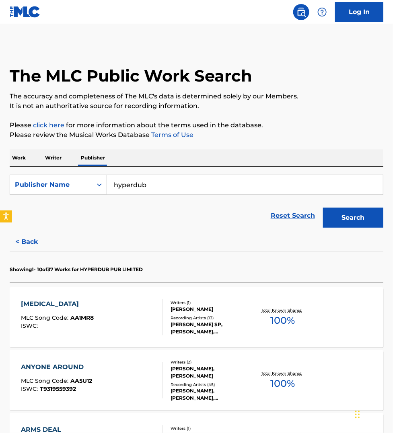
click at [344, 216] on button "Search" at bounding box center [353, 218] width 60 height 20
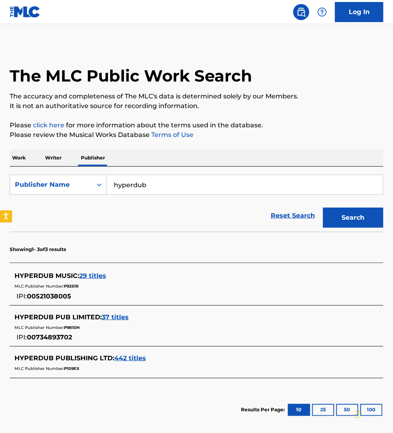
click at [131, 357] on span "442 titles" at bounding box center [130, 359] width 32 height 8
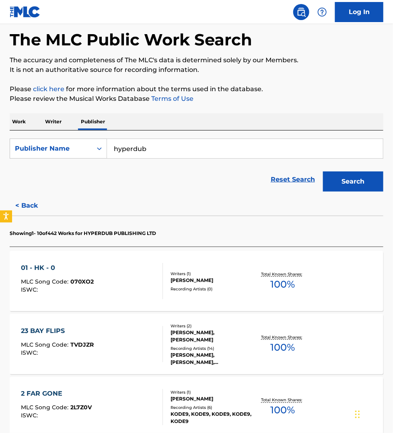
scroll to position [37, 0]
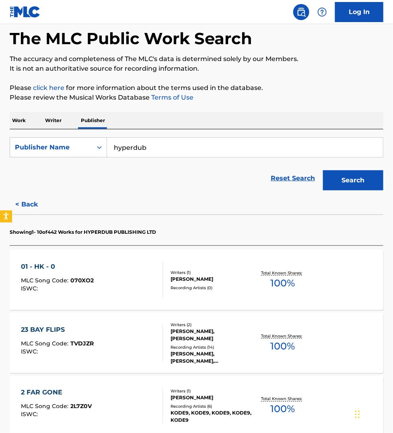
click at [139, 277] on div "01 - HK - 0 MLC Song Code : 070XO2 ISWC :" at bounding box center [92, 280] width 142 height 36
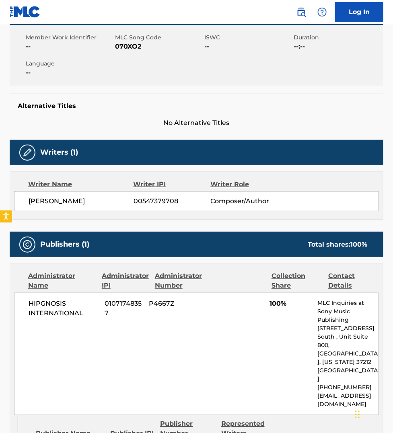
scroll to position [138, 0]
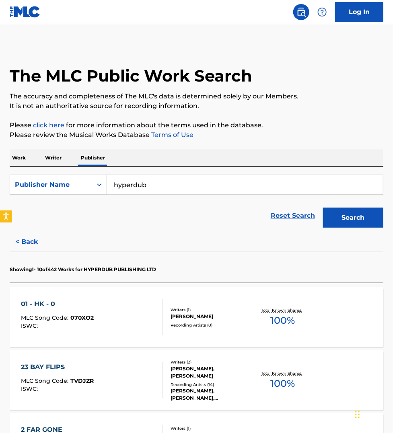
click at [358, 226] on button "Search" at bounding box center [353, 218] width 60 height 20
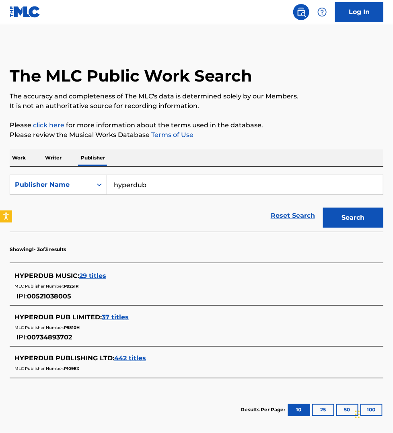
click at [103, 275] on span "29 titles" at bounding box center [92, 276] width 27 height 8
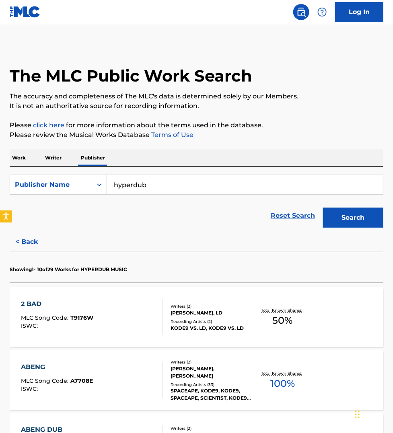
click at [139, 377] on div "ABENG MLC Song Code : A7708E ISWC :" at bounding box center [92, 381] width 142 height 36
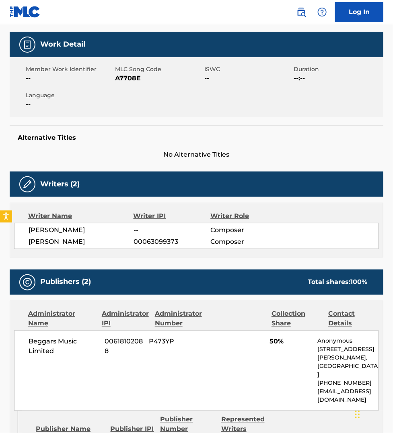
scroll to position [176, 0]
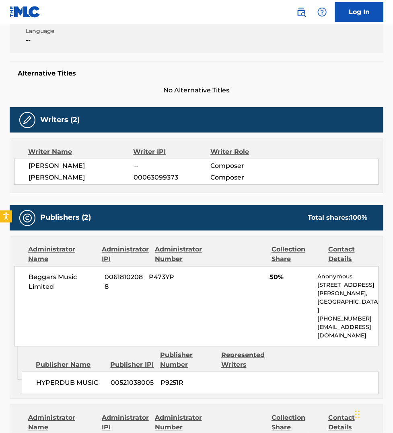
click at [3, 396] on div "< Back to public search results Copy work link ABENG Work Detail Member Work Id…" at bounding box center [196, 372] width 393 height 1007
